Goal: Information Seeking & Learning: Learn about a topic

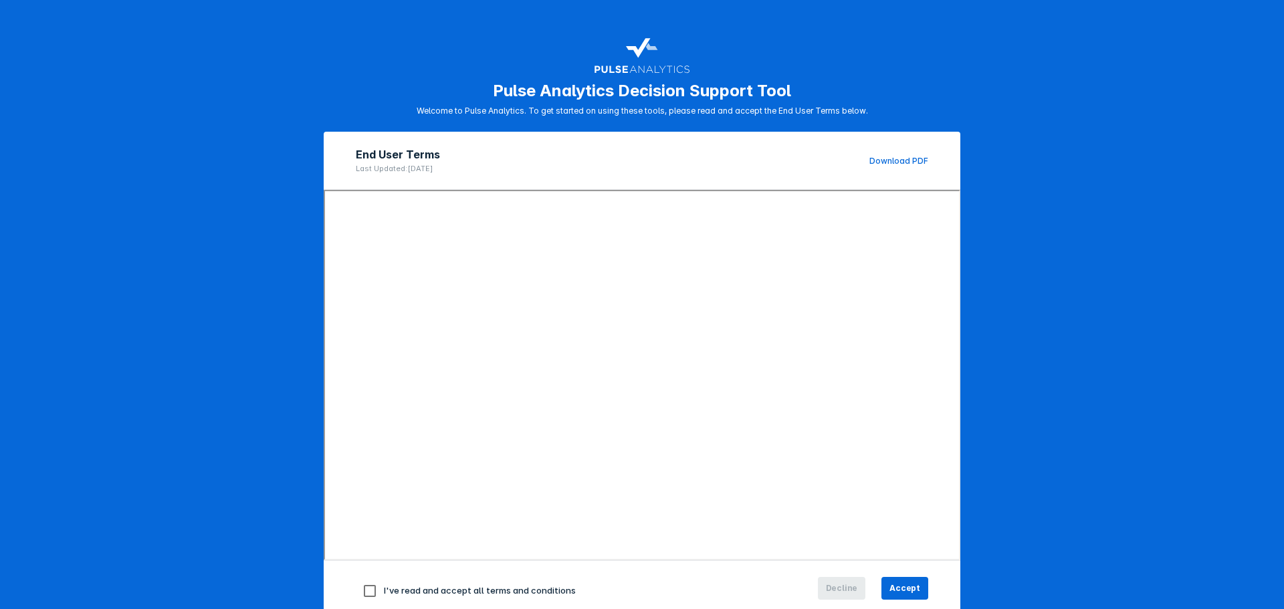
click at [364, 590] on input "checkbox" at bounding box center [370, 591] width 28 height 28
checkbox input "true"
click at [903, 583] on span "Accept" at bounding box center [904, 588] width 31 height 12
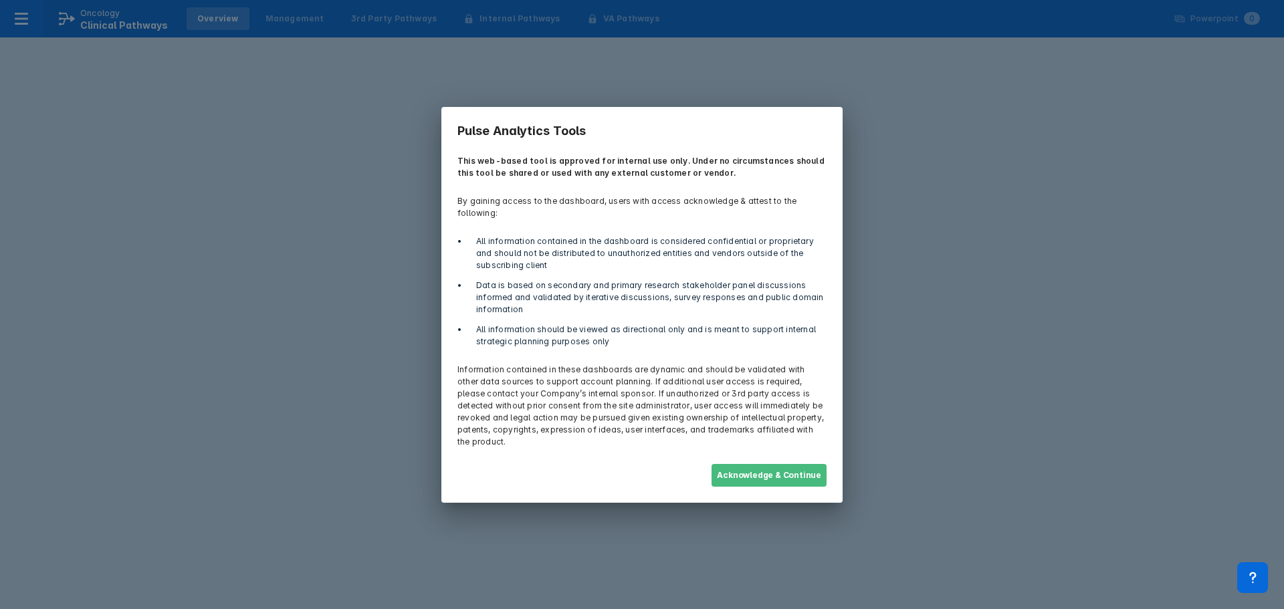
click at [774, 464] on button "Acknowledge & Continue" at bounding box center [768, 475] width 115 height 23
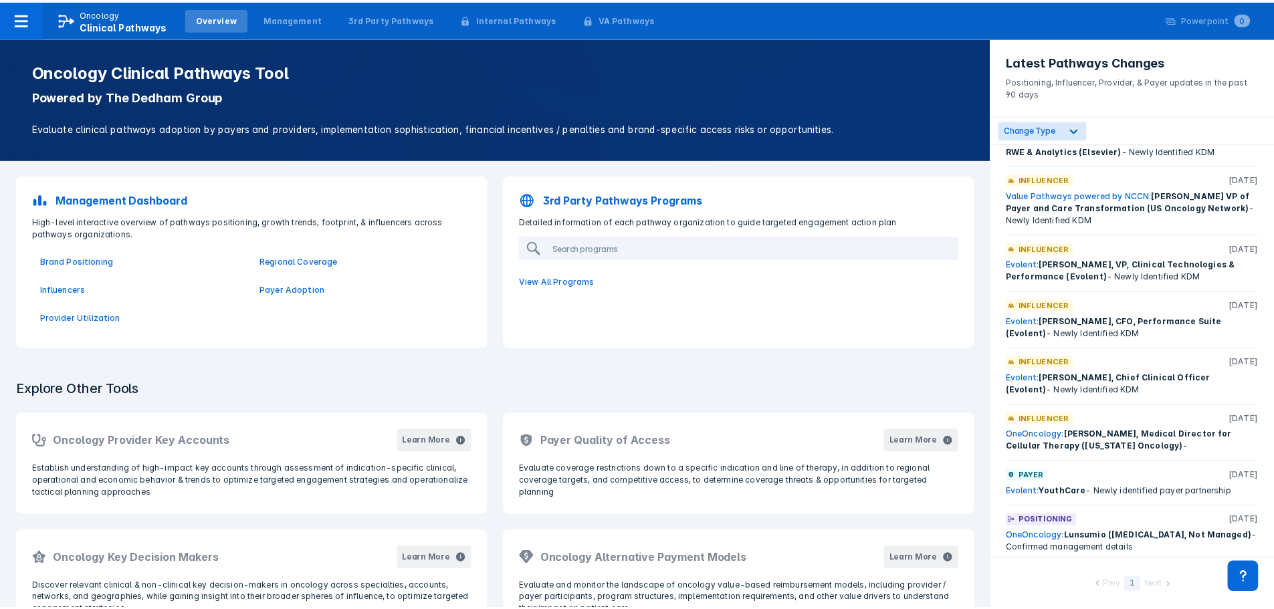
scroll to position [107, 0]
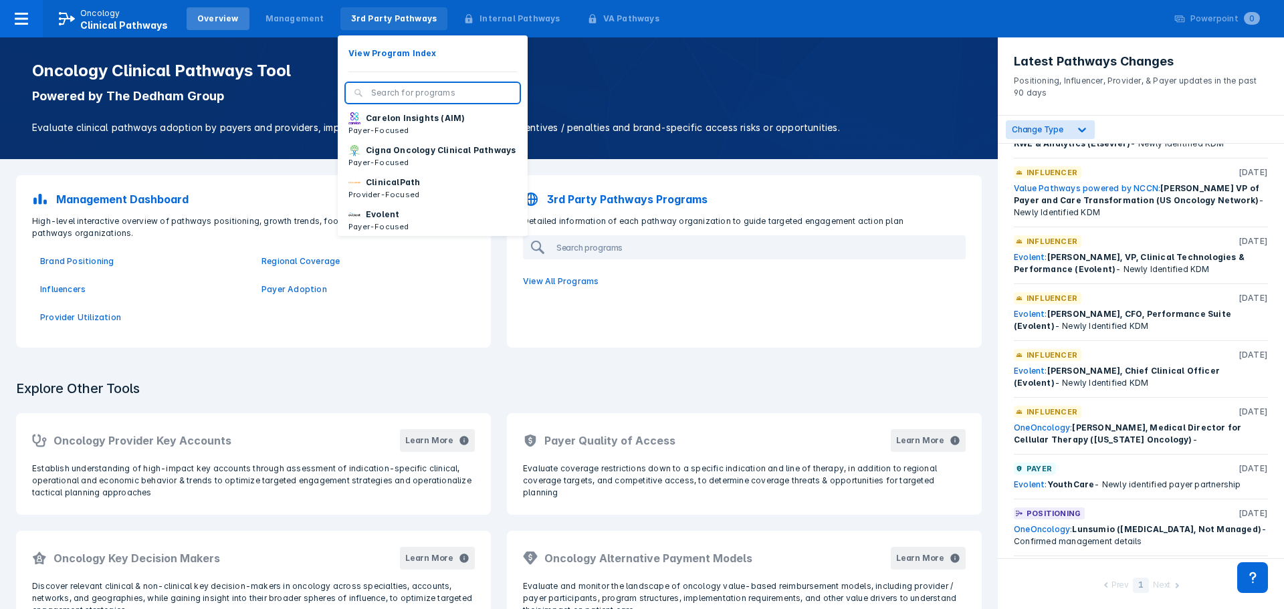
click at [375, 21] on div "3rd Party Pathways" at bounding box center [394, 19] width 86 height 12
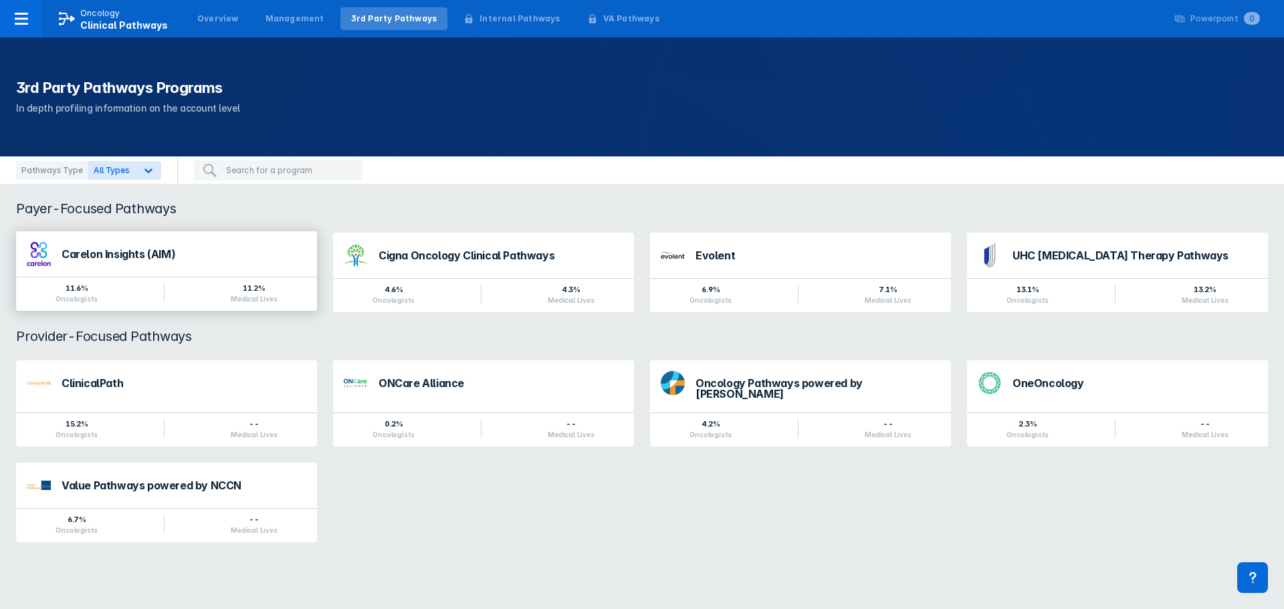
click at [135, 254] on div "Carelon Insights (AIM)" at bounding box center [184, 254] width 245 height 11
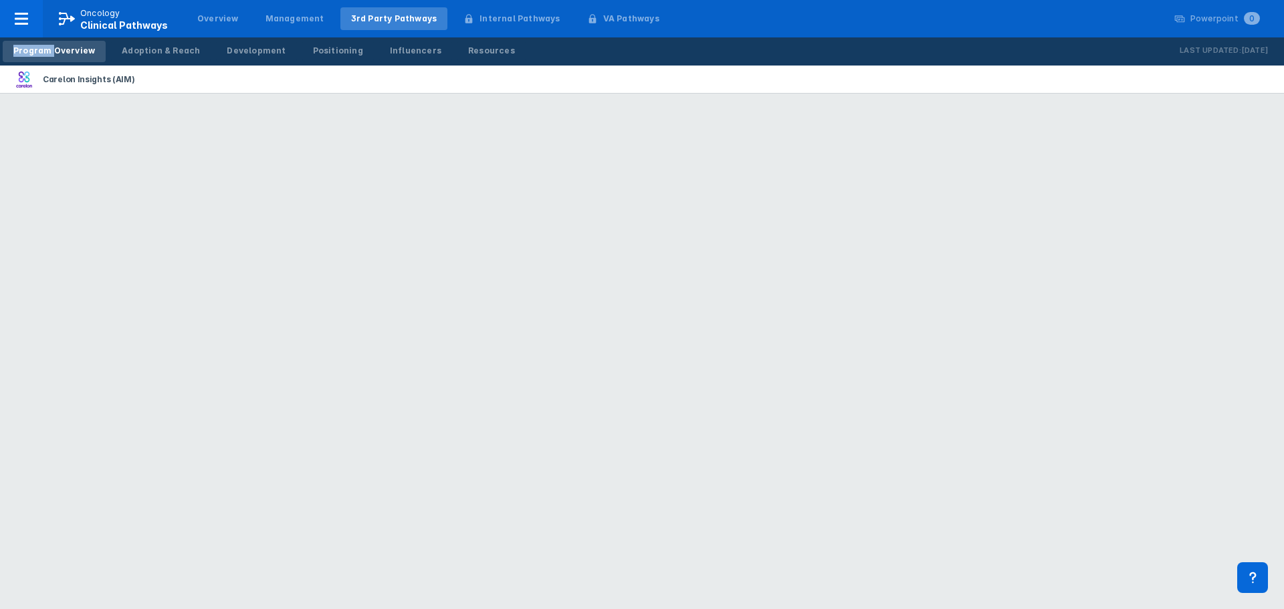
click at [135, 0] on html "Oncology Clinical Pathways Overview Management 3rd Party Pathways Internal Path…" at bounding box center [642, 0] width 1284 height 0
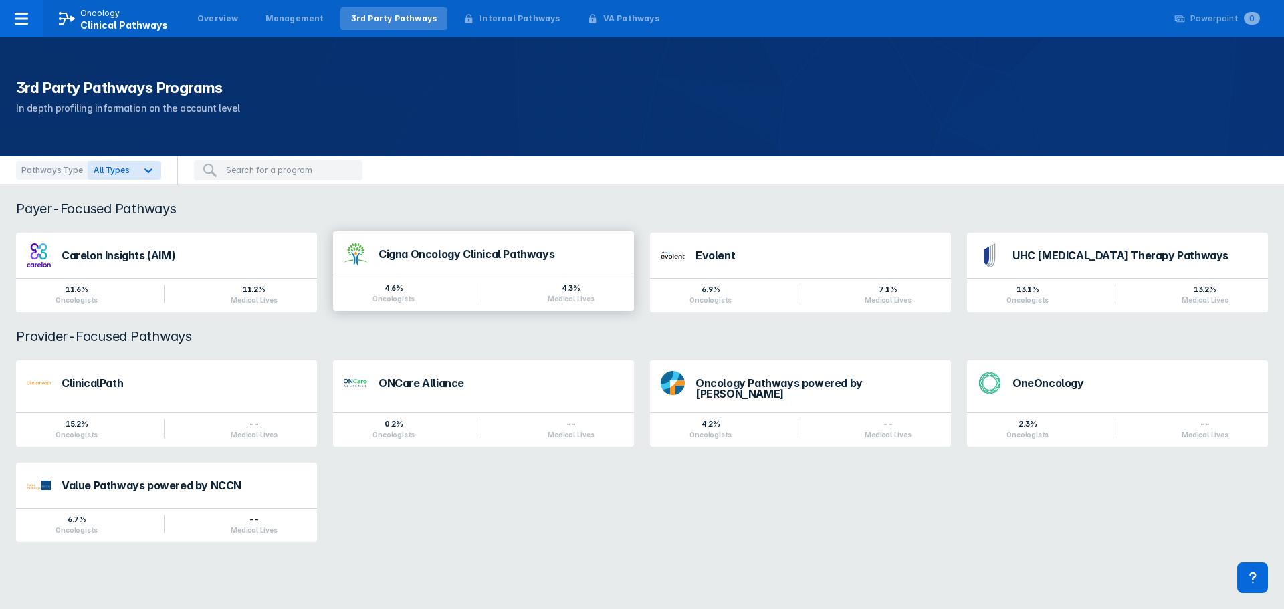
click at [471, 254] on div "Cigna Oncology Clinical Pathways" at bounding box center [500, 254] width 245 height 11
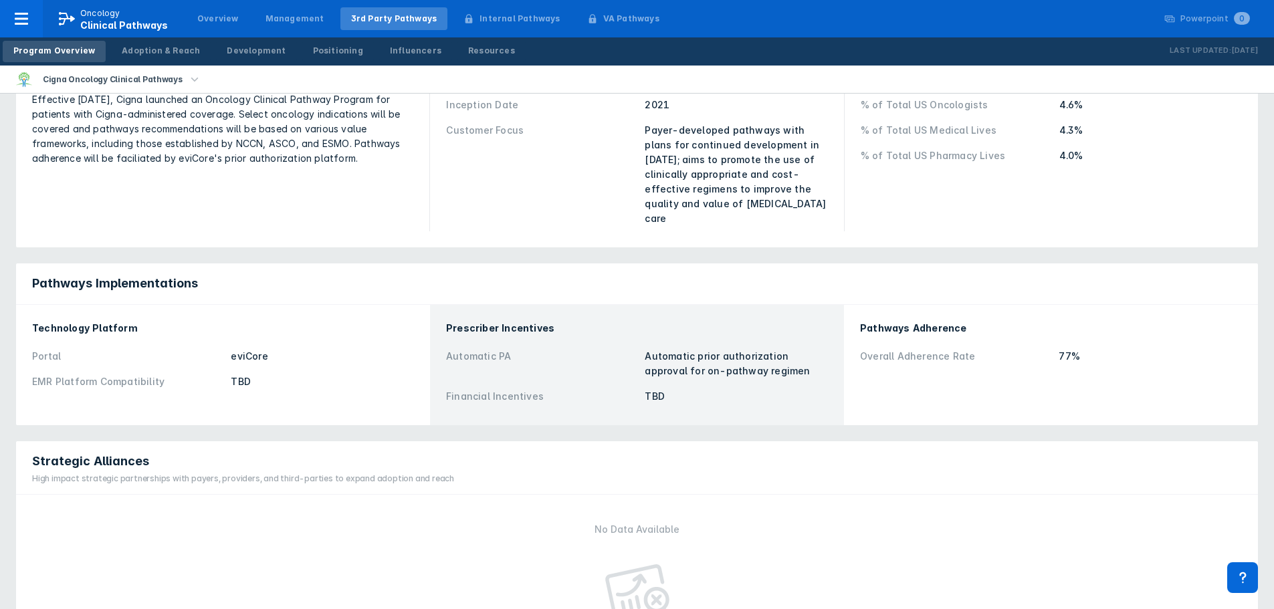
scroll to position [67, 0]
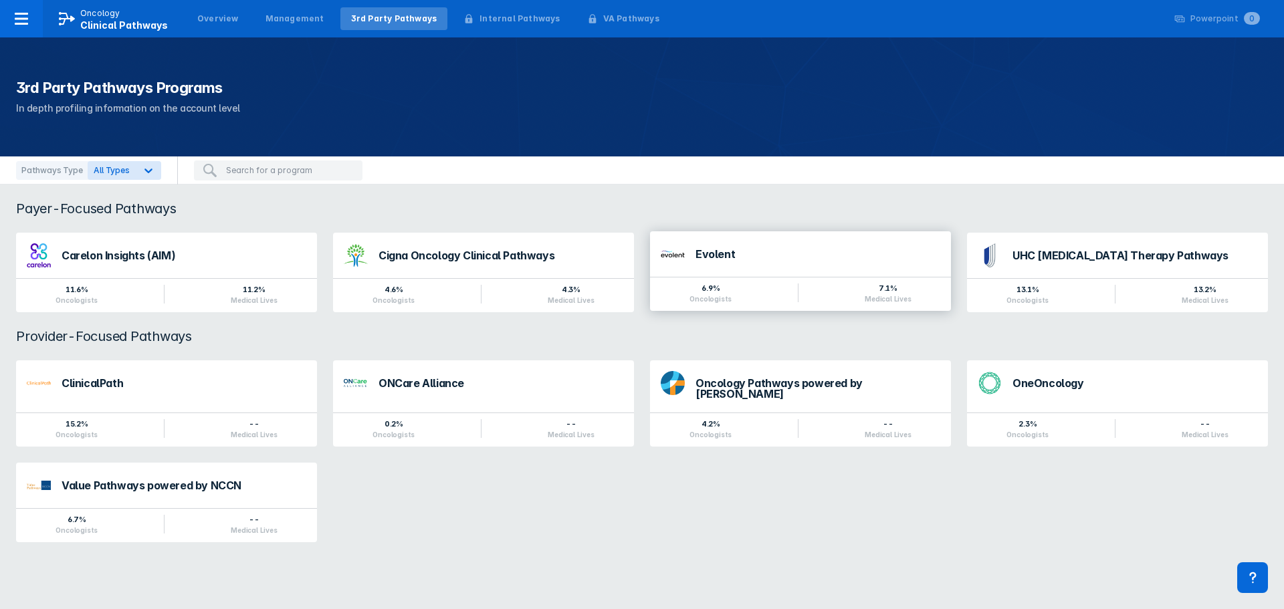
click at [699, 250] on div "Evolent" at bounding box center [817, 254] width 245 height 11
click at [1050, 252] on div "UHC [MEDICAL_DATA] Therapy Pathways" at bounding box center [1134, 254] width 245 height 11
click at [102, 380] on div "ClinicalPath" at bounding box center [184, 381] width 245 height 11
click at [413, 376] on div "ONCare Alliance" at bounding box center [500, 381] width 245 height 11
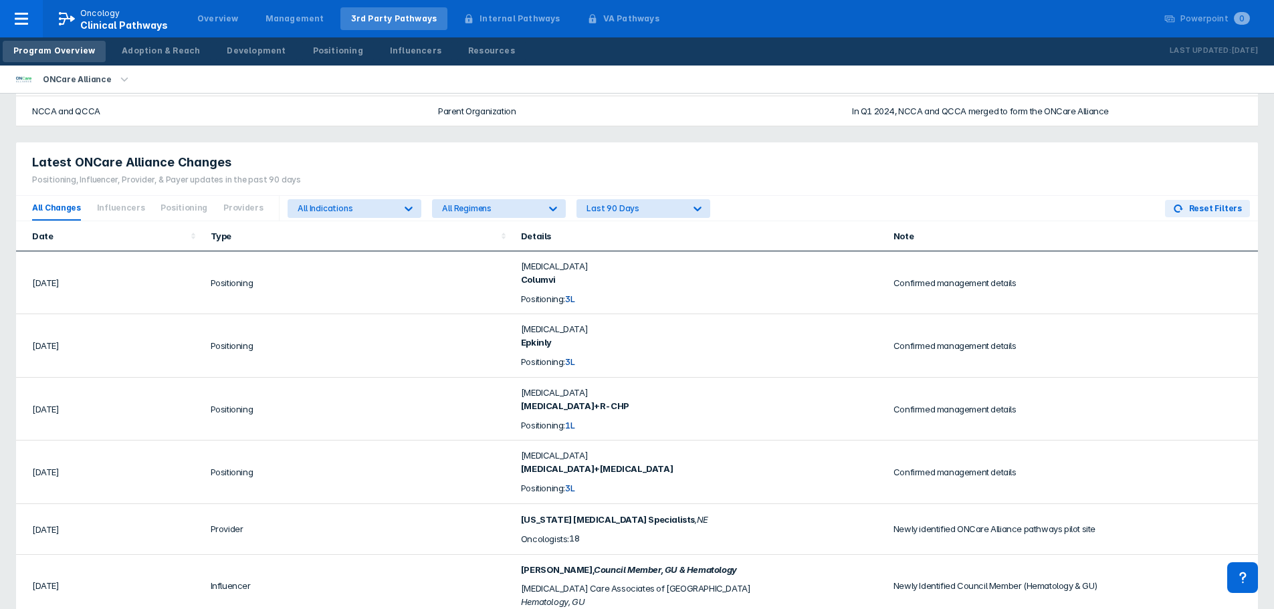
scroll to position [736, 0]
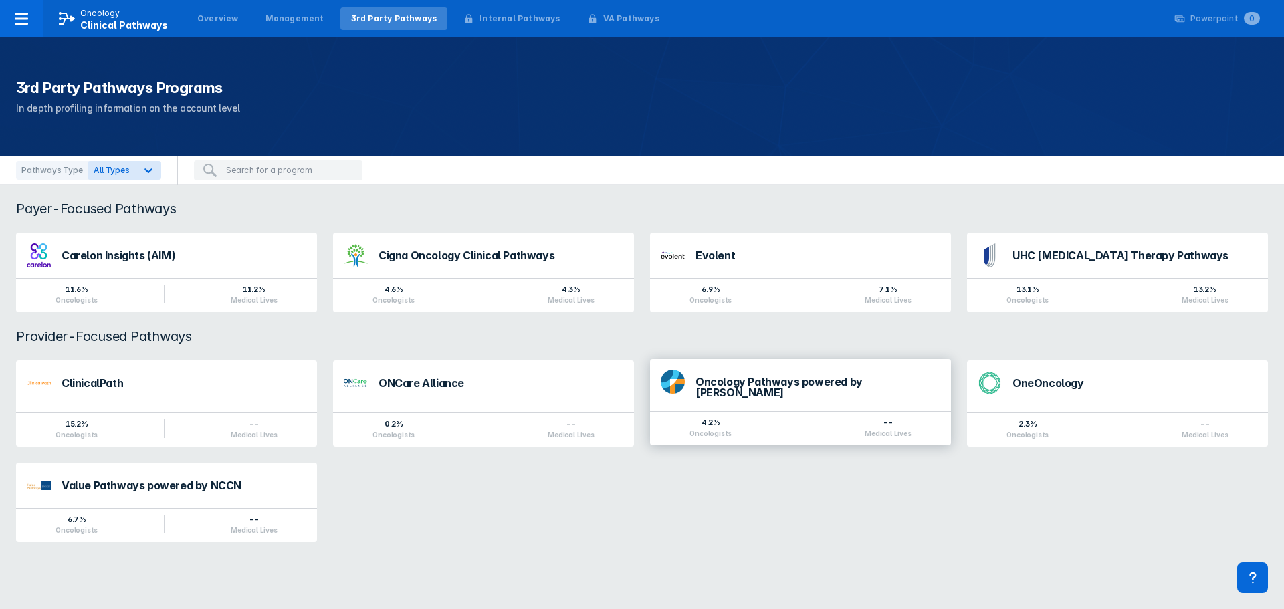
click at [766, 382] on div "Oncology Pathways powered by [PERSON_NAME]" at bounding box center [817, 386] width 245 height 21
click at [1034, 377] on div "OneOncology" at bounding box center [1134, 381] width 245 height 11
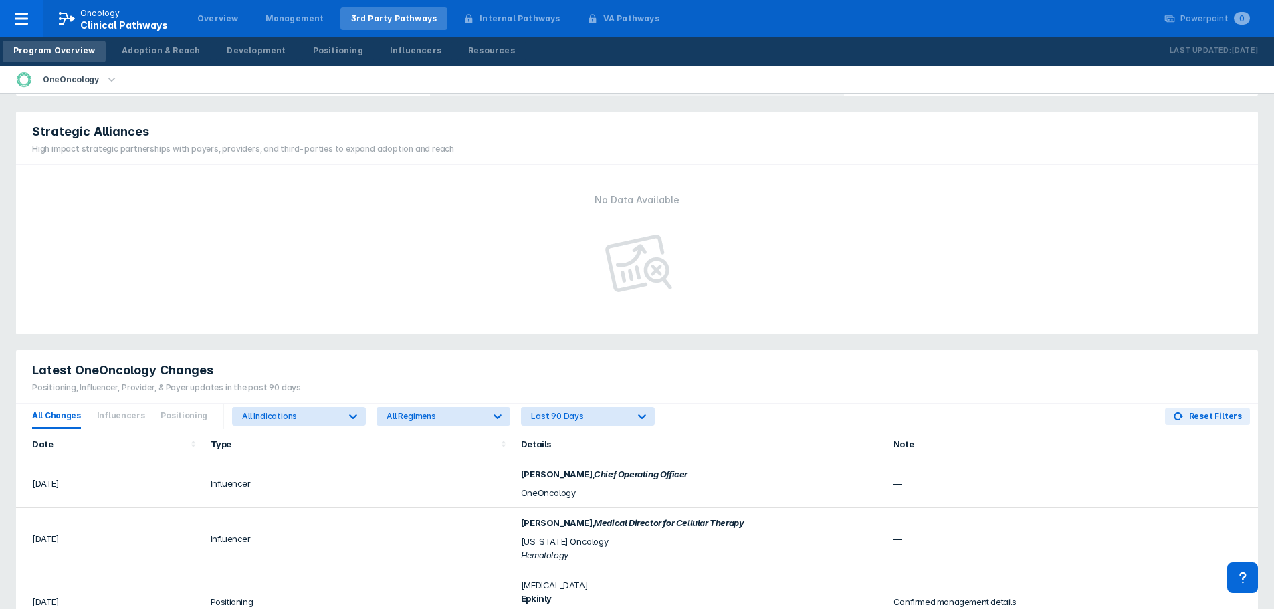
scroll to position [669, 0]
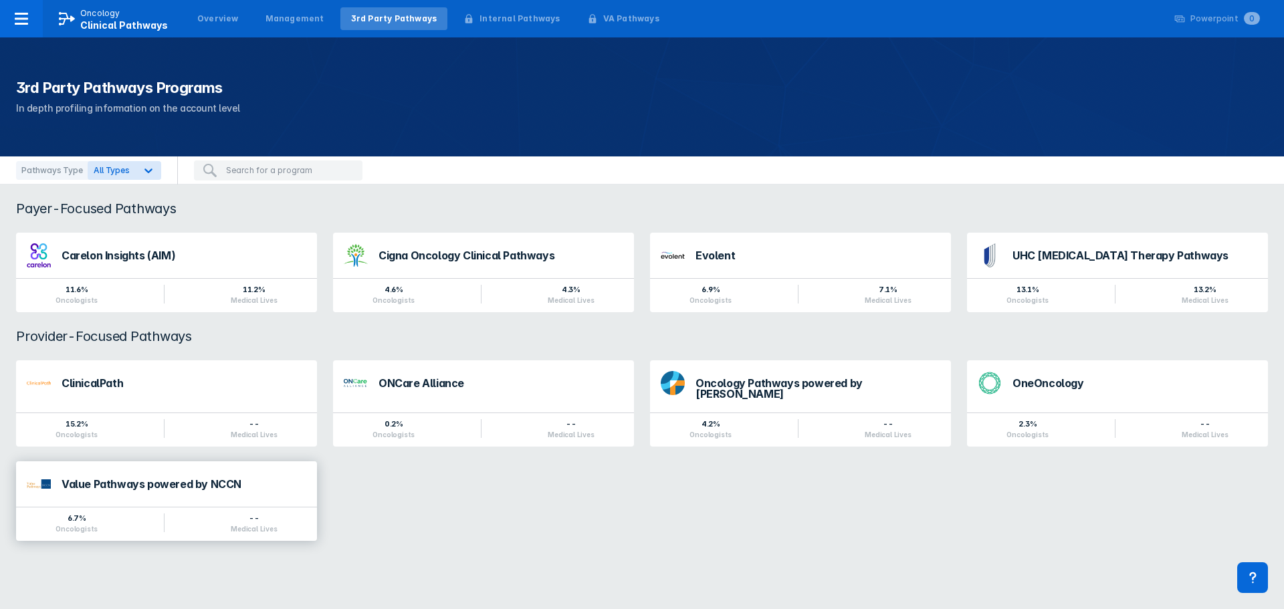
click at [156, 479] on div "Value Pathways powered by NCCN" at bounding box center [184, 484] width 245 height 11
